Goal: Task Accomplishment & Management: Use online tool/utility

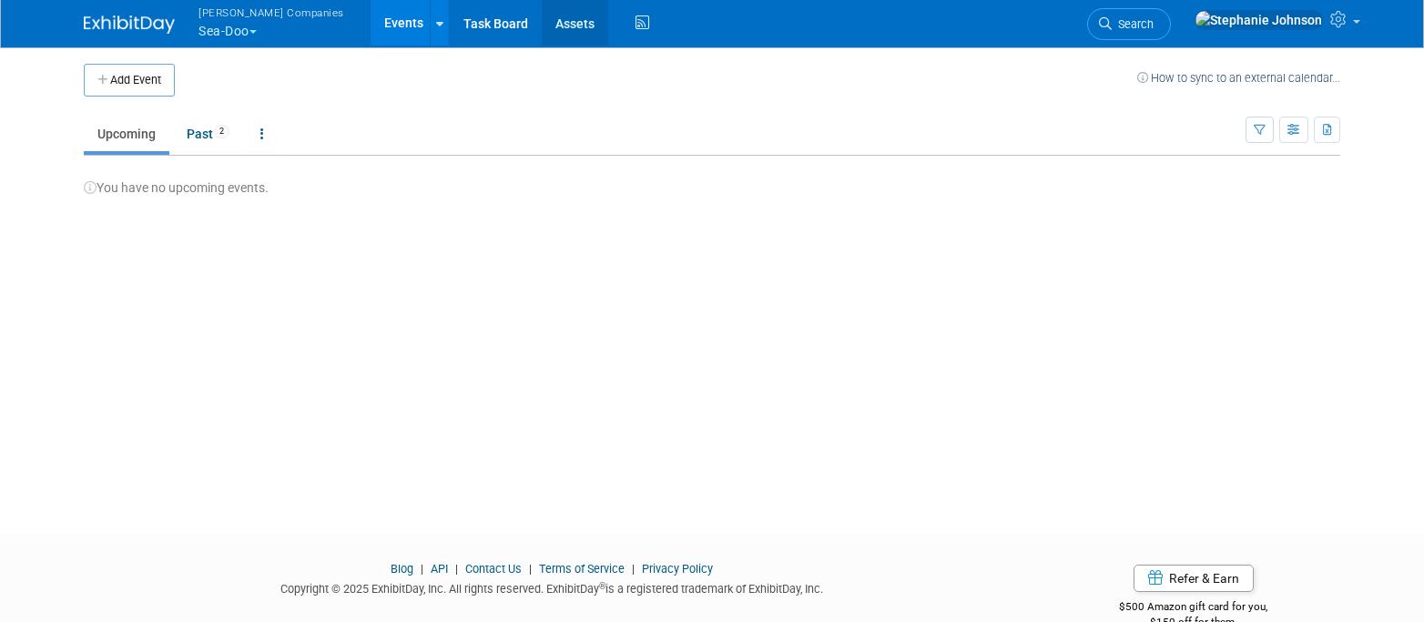
click at [542, 25] on link "Assets" at bounding box center [575, 23] width 66 height 46
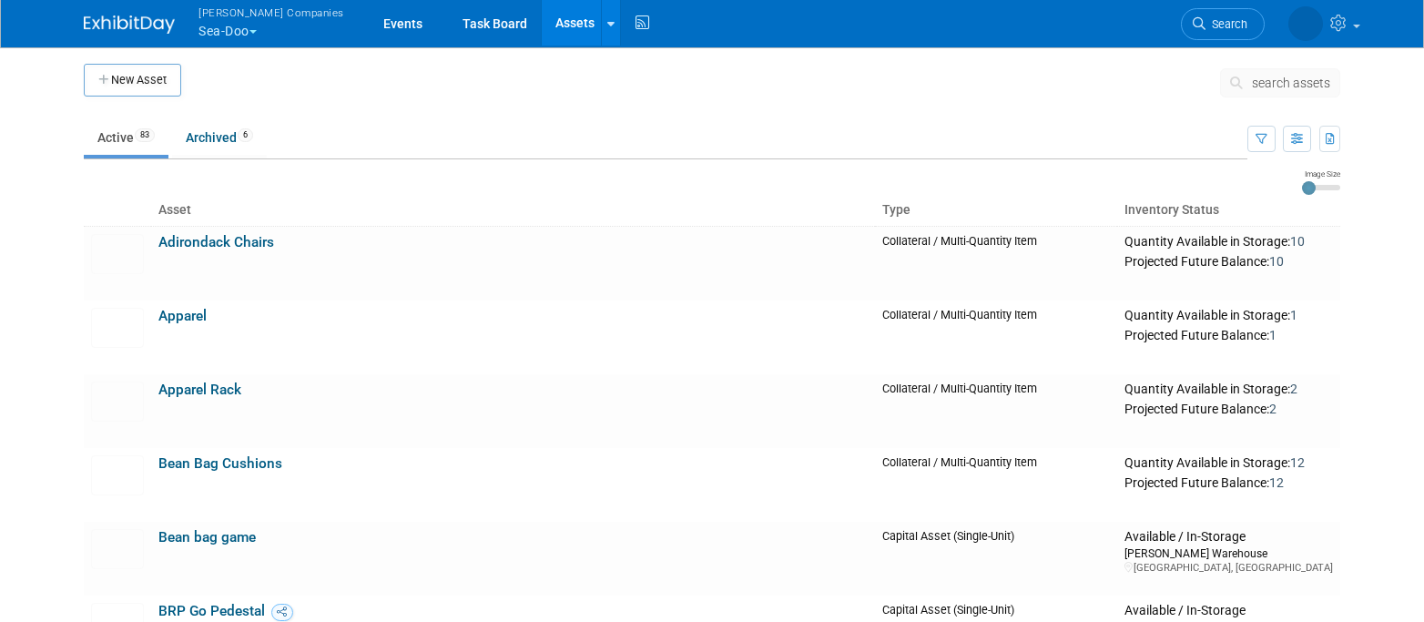
click at [1285, 76] on span "search assets" at bounding box center [1291, 83] width 78 height 15
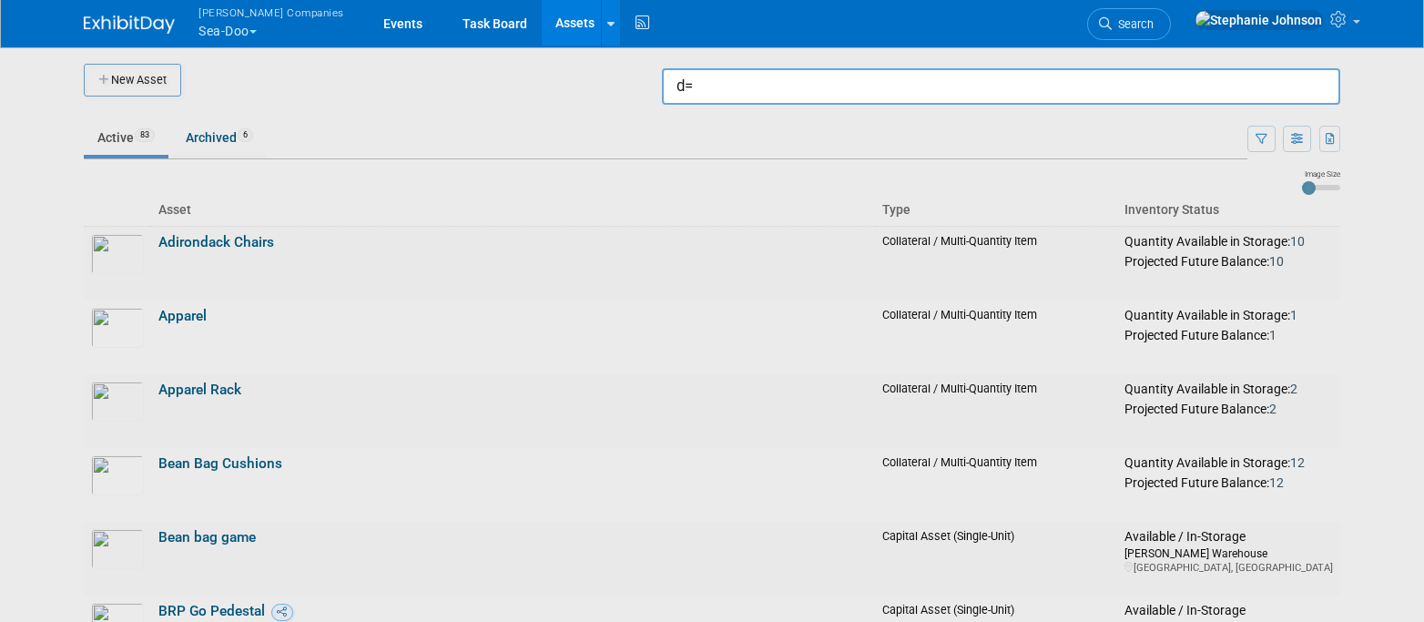
type input "d"
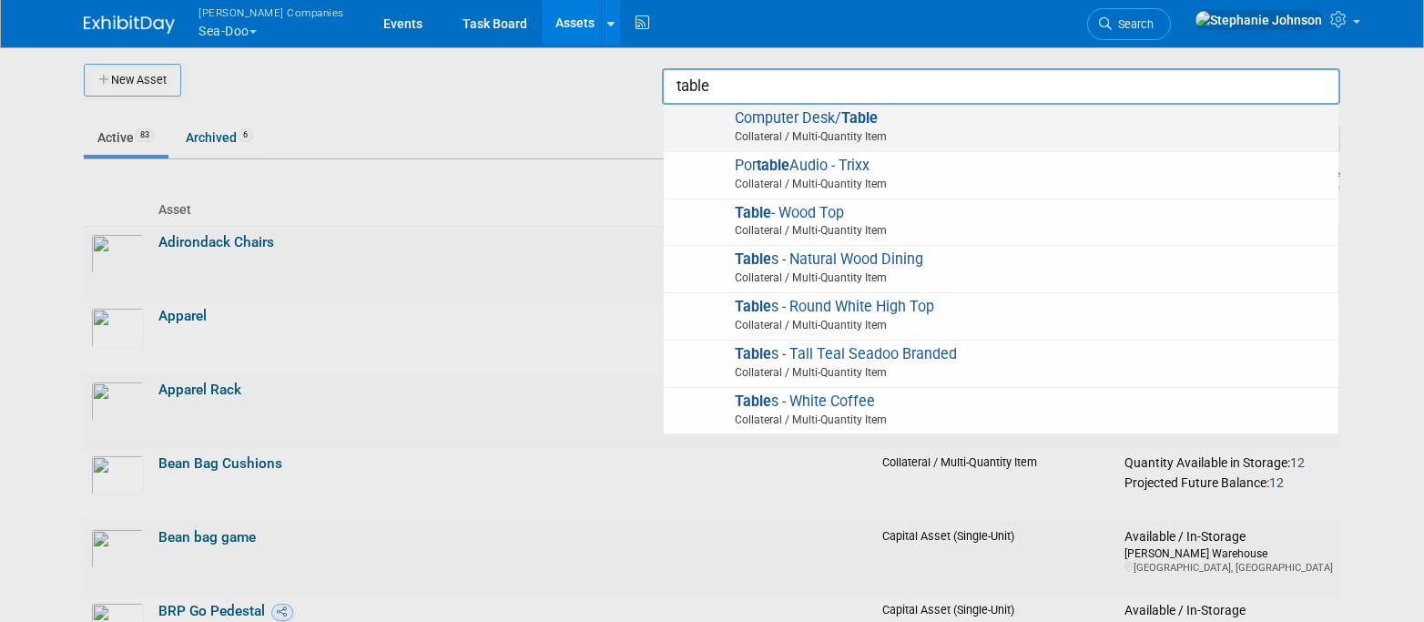
click at [792, 120] on span "Computer Desk/ Table Collateral / Multi-Quantity Item" at bounding box center [1001, 127] width 657 height 37
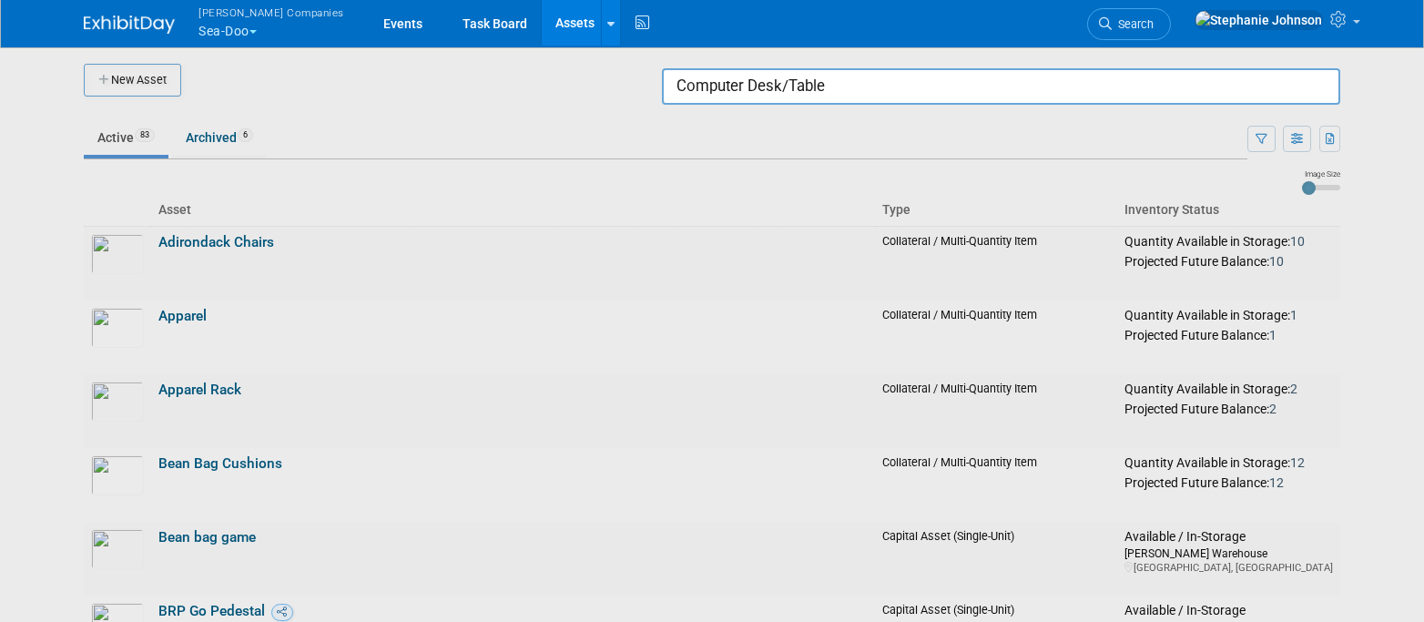
click at [839, 86] on input "Computer Desk/Table" at bounding box center [1001, 86] width 678 height 36
drag, startPoint x: 857, startPoint y: 85, endPoint x: 596, endPoint y: 107, distance: 261.4
click at [598, 98] on body "Warnert Companies Sea-Doo Explore: My Workspaces 6 Go to Workspace: Can-Am Off-…" at bounding box center [712, 311] width 1424 height 622
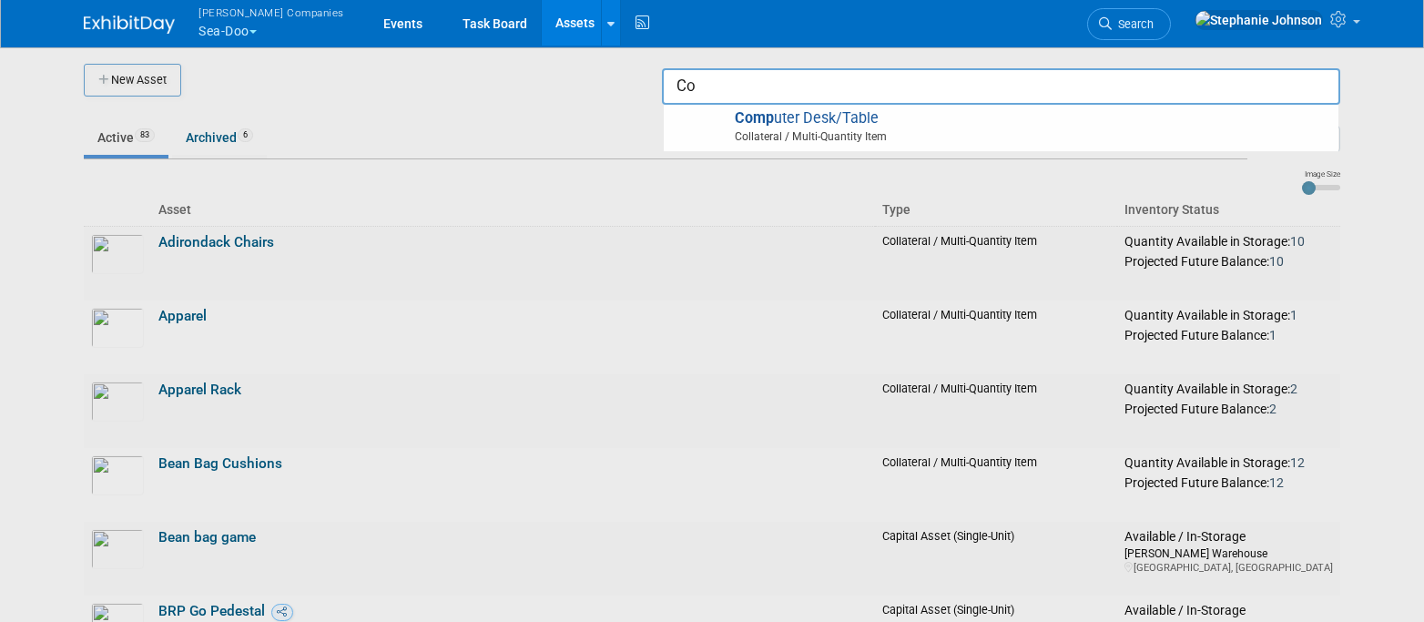
type input "C"
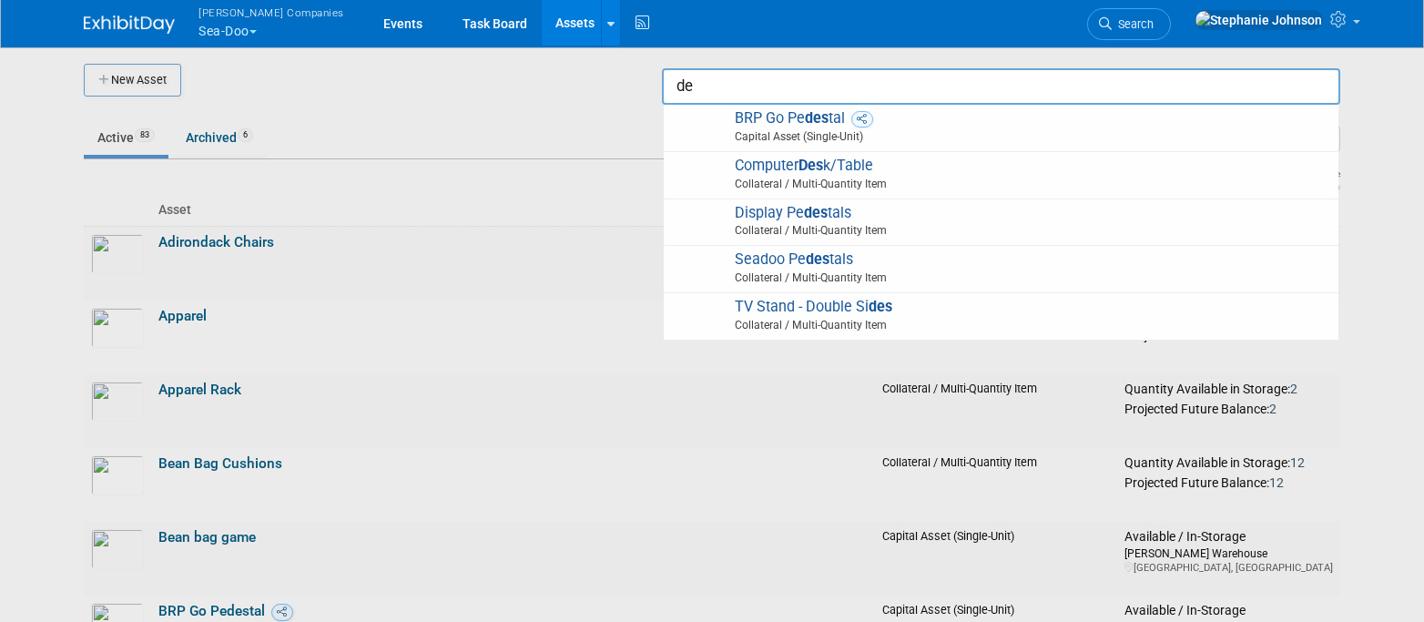
type input "d"
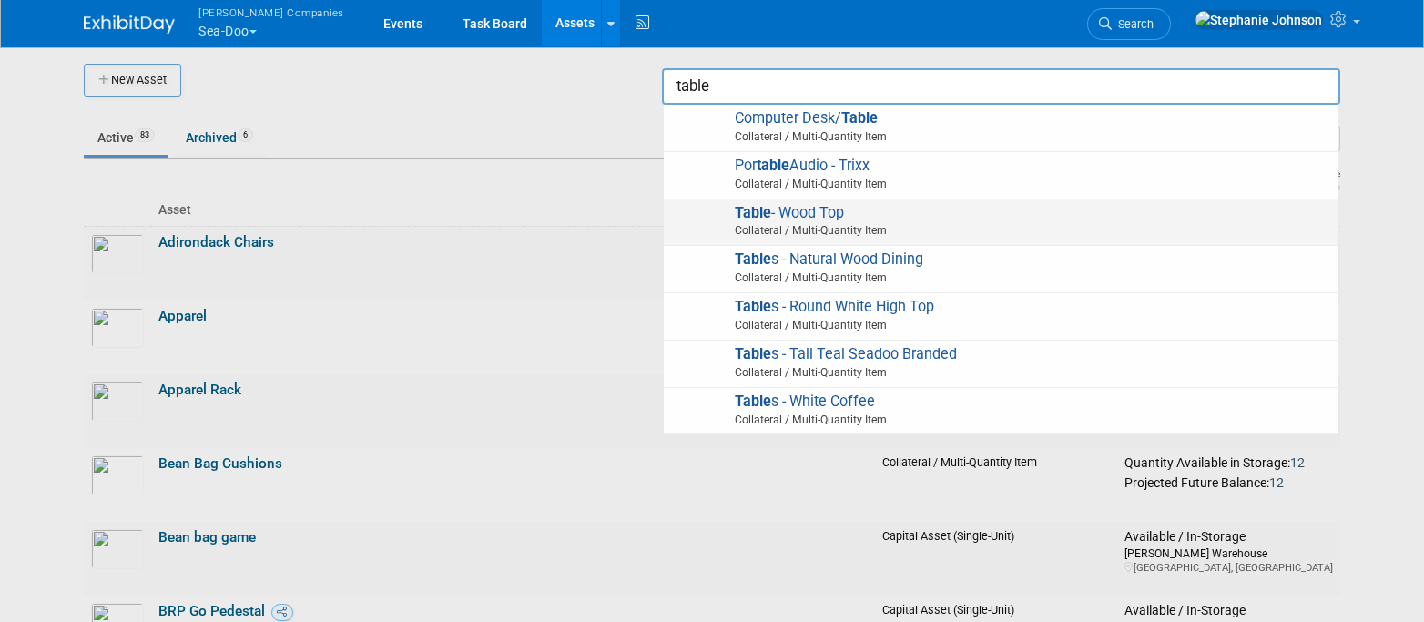
click at [781, 209] on span "Table - Wood Top Collateral / Multi-Quantity Item" at bounding box center [1001, 222] width 657 height 37
type input "Table - Wood Top"
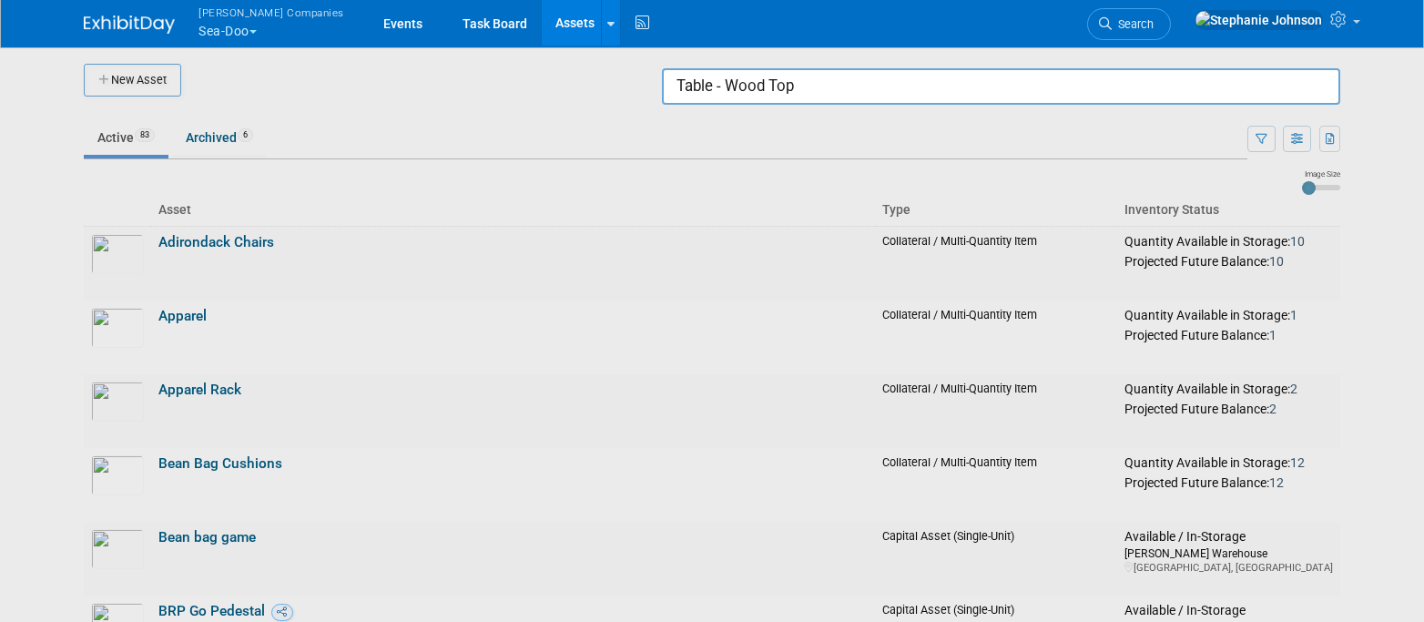
click at [841, 79] on input "Table - Wood Top" at bounding box center [1001, 86] width 678 height 36
